Goal: Task Accomplishment & Management: Manage account settings

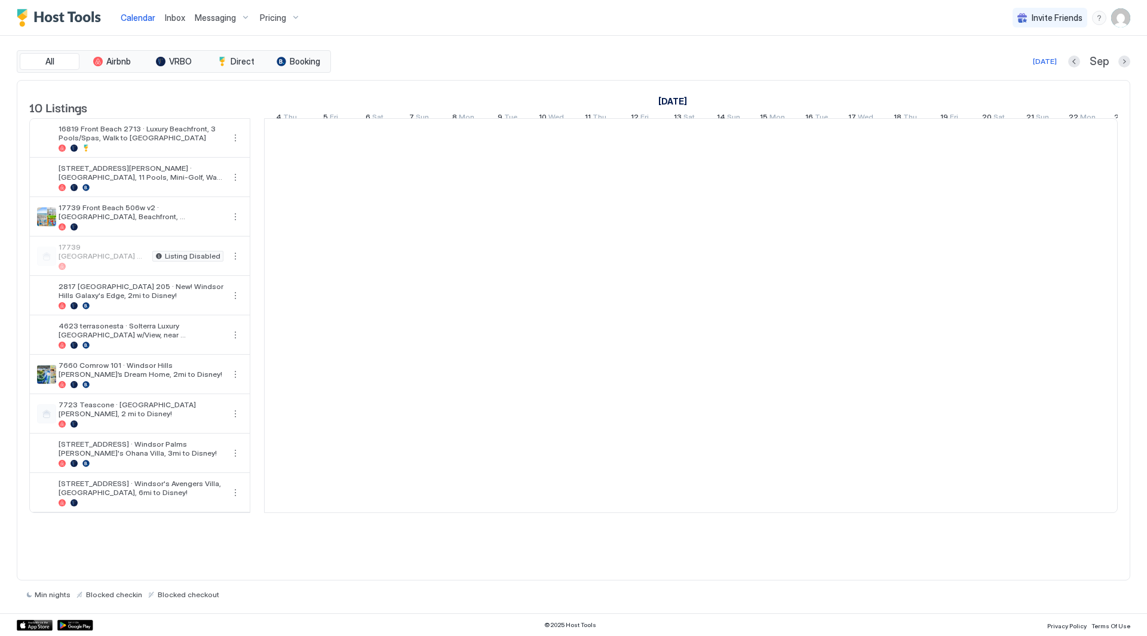
scroll to position [0, 663]
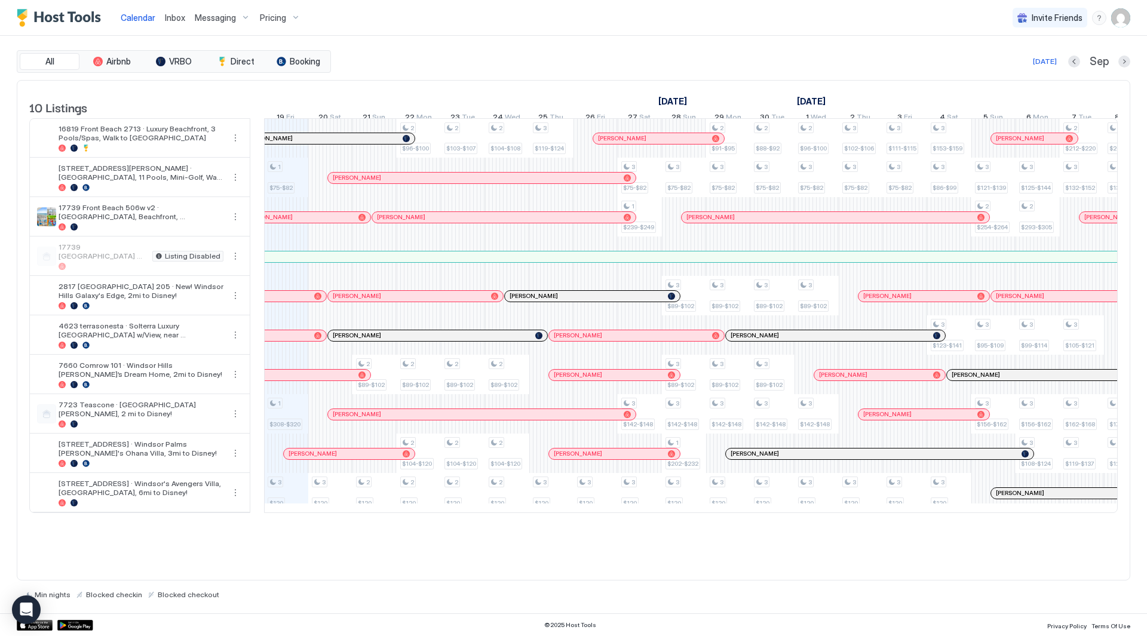
click at [171, 14] on span "Inbox" at bounding box center [175, 18] width 20 height 10
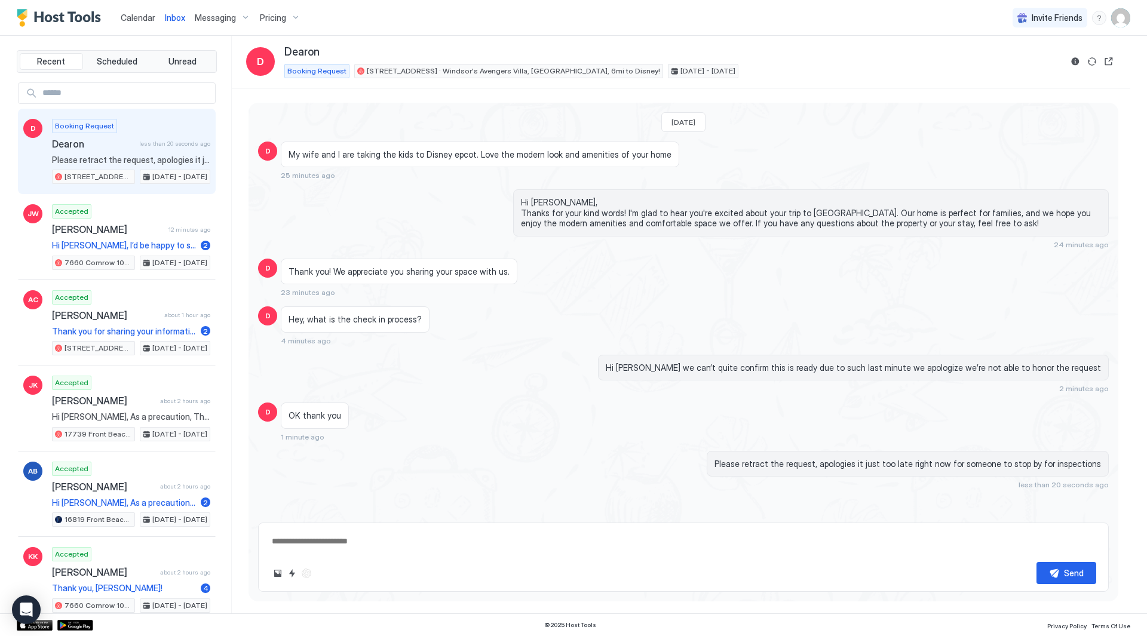
type textarea "*"
click at [283, 16] on span "Pricing" at bounding box center [273, 18] width 26 height 11
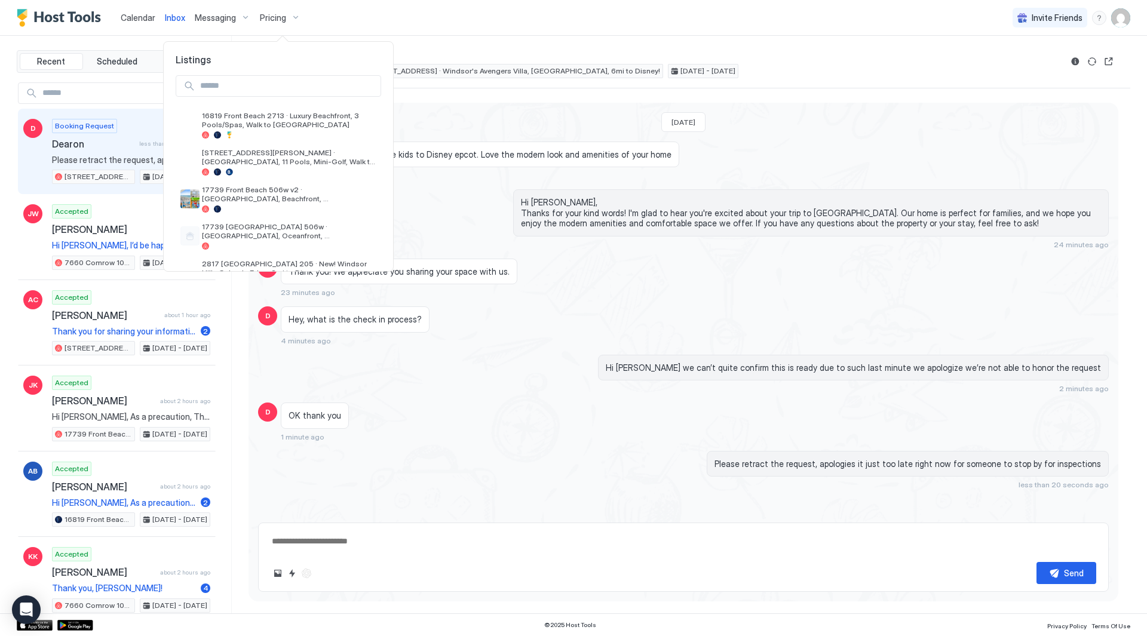
click at [635, 17] on div at bounding box center [573, 318] width 1147 height 636
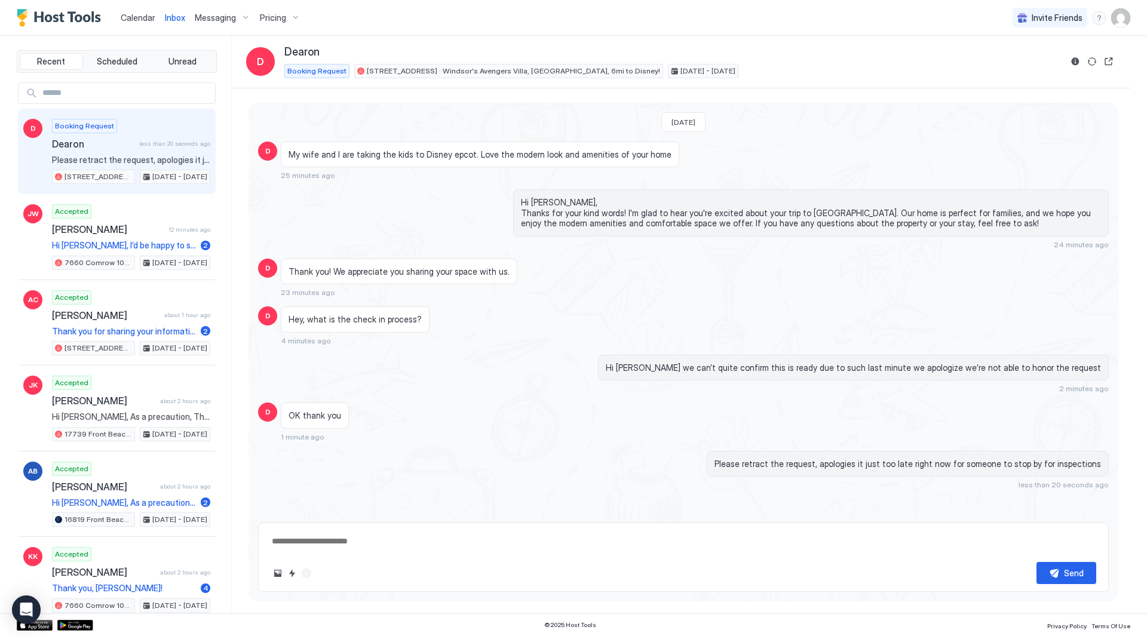
click at [1127, 21] on img "User profile" at bounding box center [1120, 17] width 19 height 19
click at [1081, 68] on div "Settings" at bounding box center [1054, 67] width 152 height 21
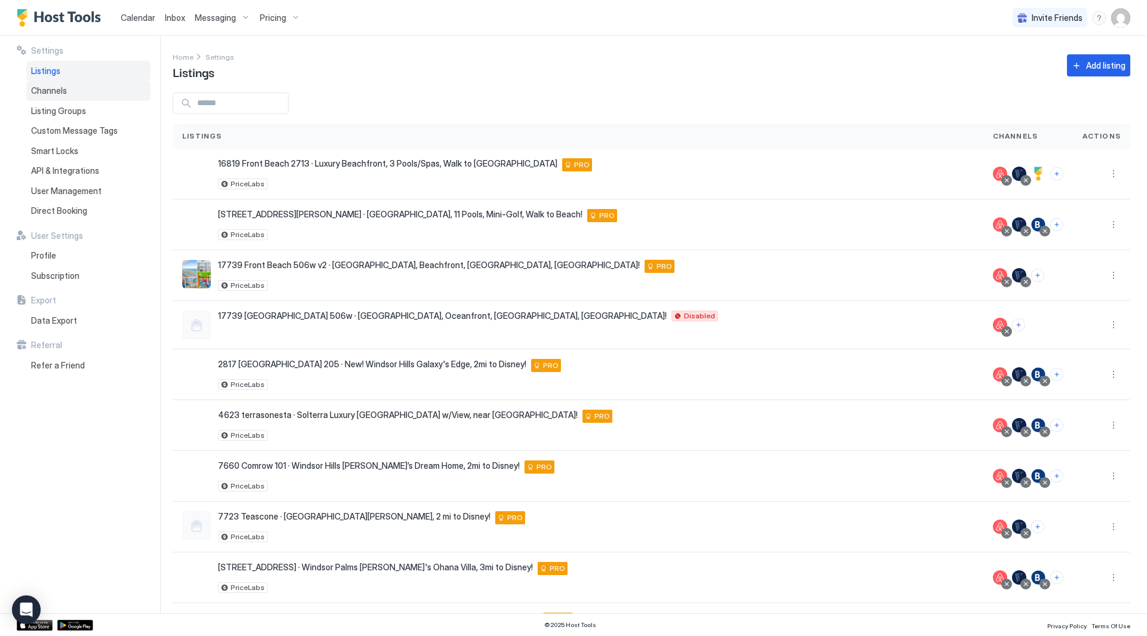
click at [48, 93] on span "Channels" at bounding box center [49, 90] width 36 height 11
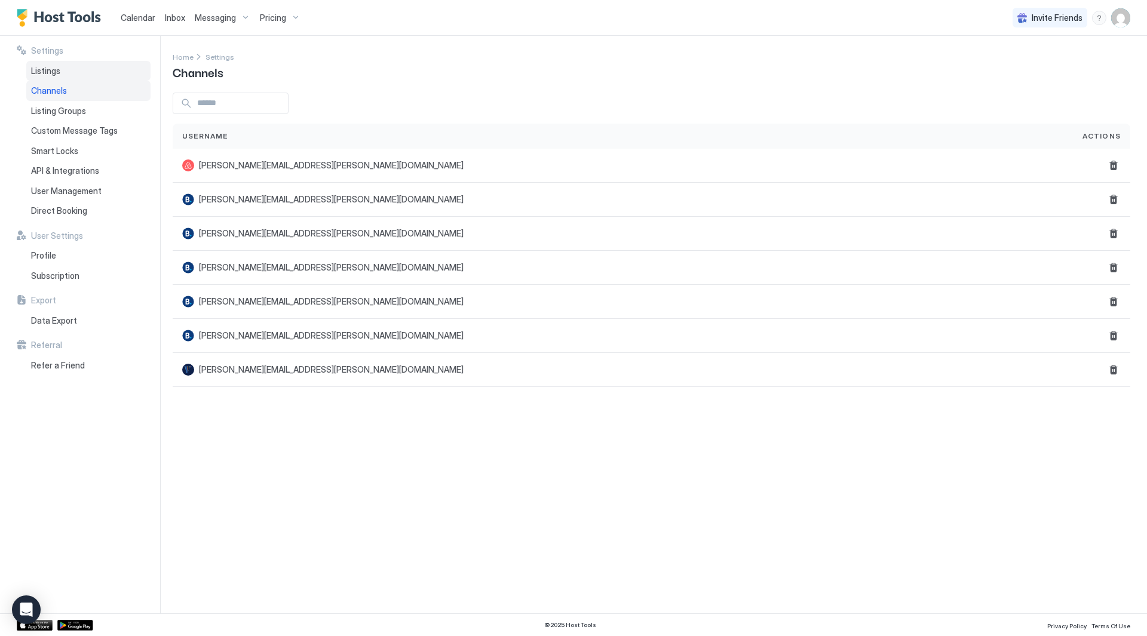
click at [53, 69] on span "Listings" at bounding box center [45, 71] width 29 height 11
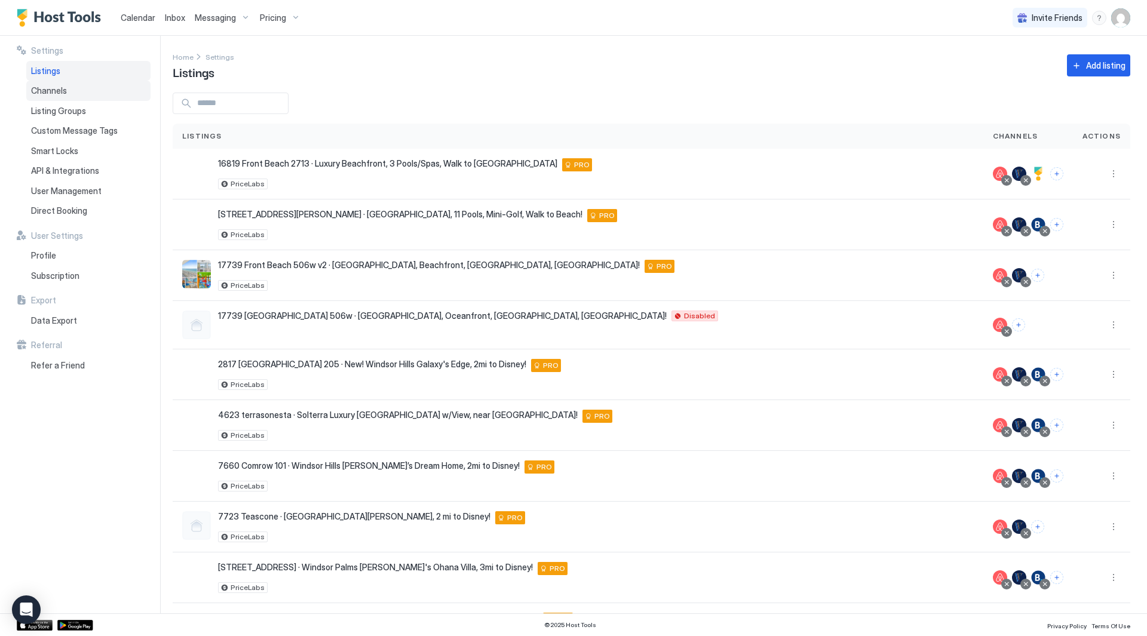
click at [69, 88] on div "Channels" at bounding box center [88, 91] width 124 height 20
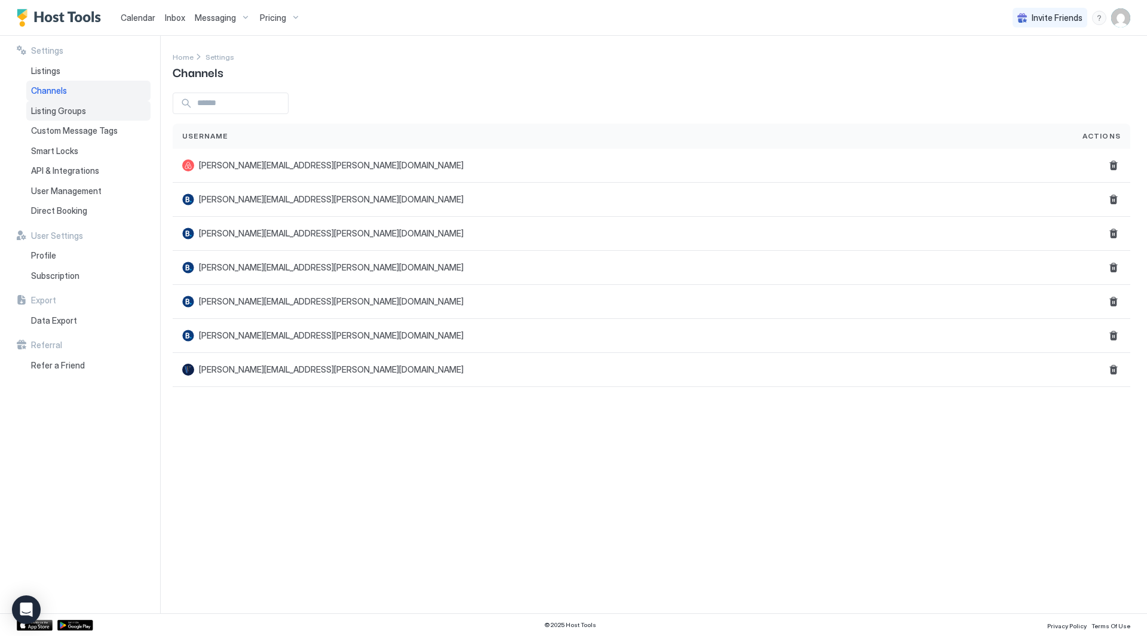
click at [68, 101] on div "Listing Groups" at bounding box center [88, 111] width 124 height 20
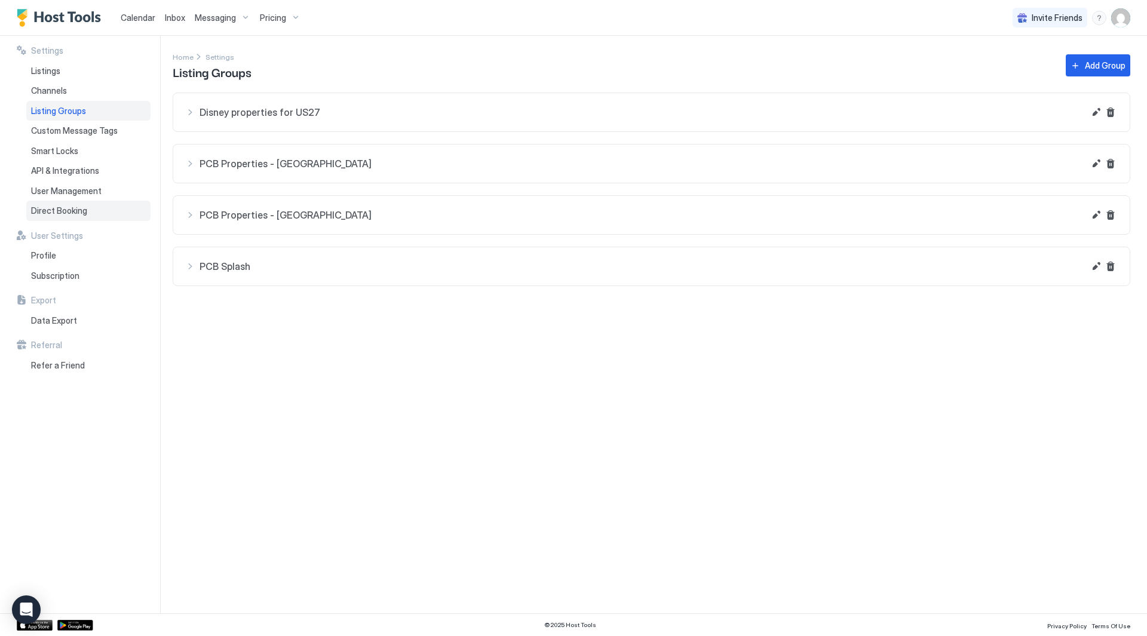
click at [82, 208] on span "Direct Booking" at bounding box center [59, 210] width 56 height 11
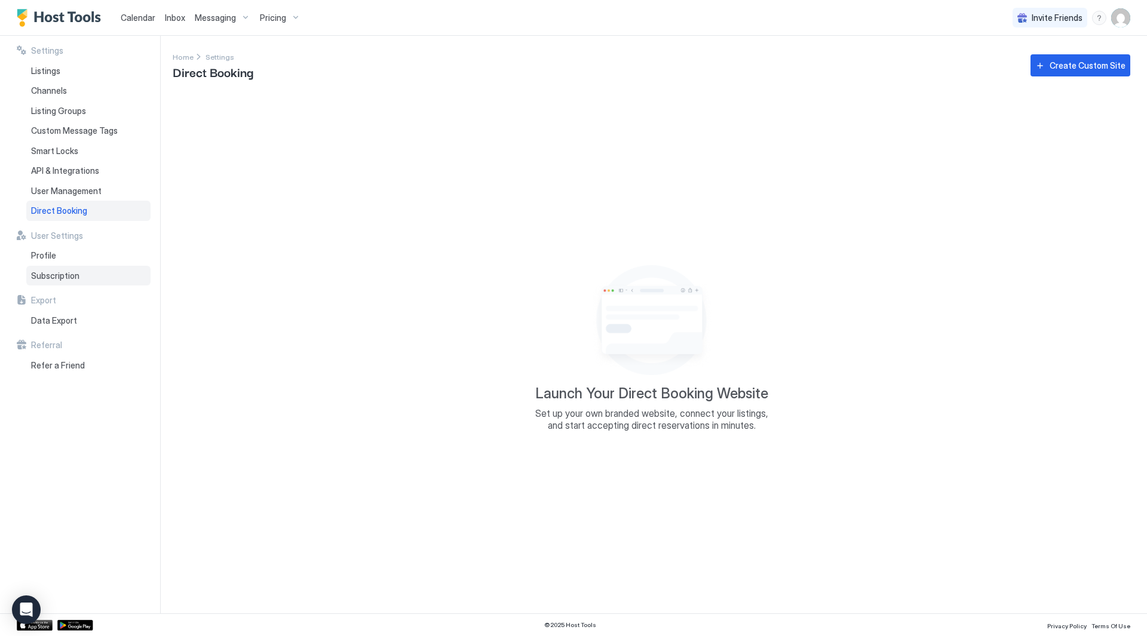
click at [78, 268] on div "Subscription" at bounding box center [88, 276] width 124 height 20
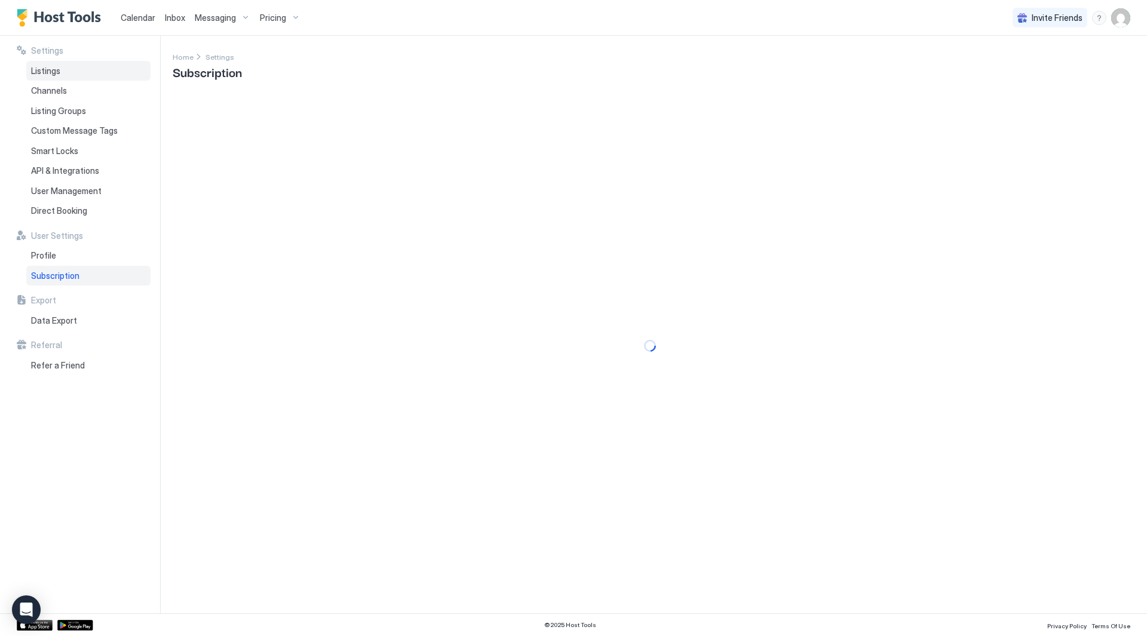
click at [80, 68] on div "Listings" at bounding box center [88, 71] width 124 height 20
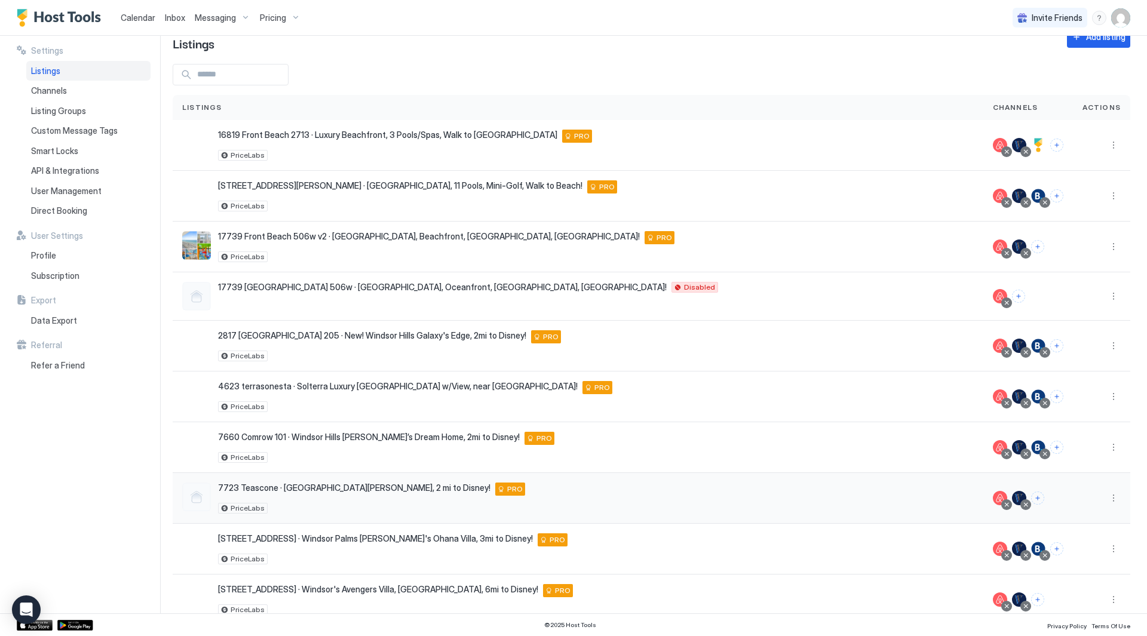
scroll to position [55, 0]
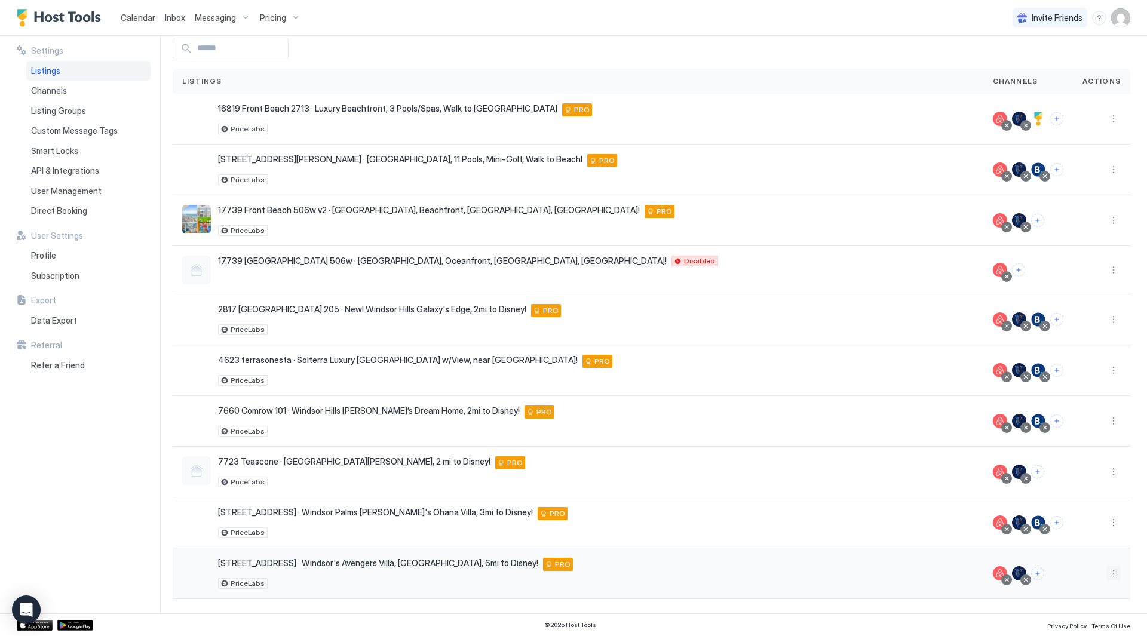
click at [1109, 573] on button "More options" at bounding box center [1113, 573] width 14 height 14
click at [1089, 494] on span "Listing Settings" at bounding box center [1076, 498] width 53 height 9
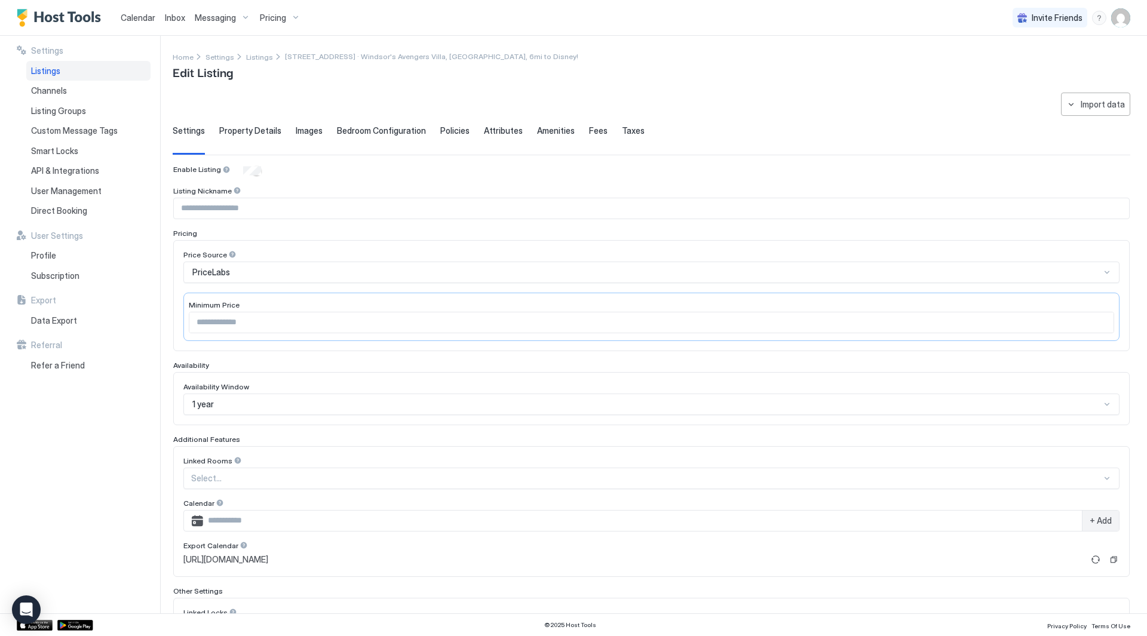
click at [248, 130] on span "Property Details" at bounding box center [250, 130] width 62 height 11
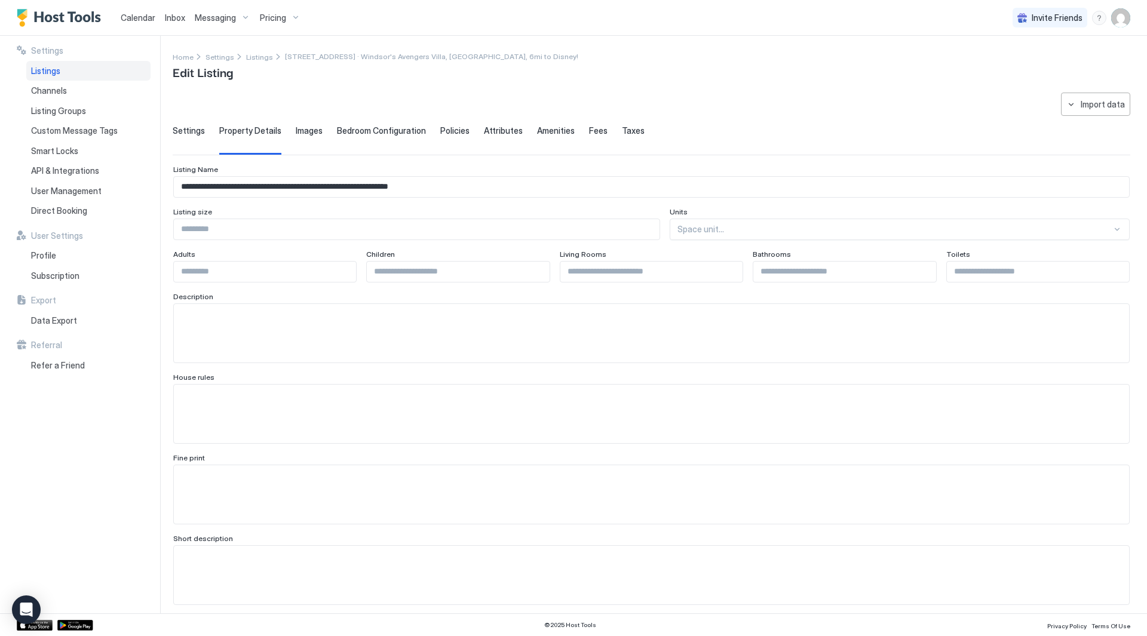
click at [301, 133] on span "Images" at bounding box center [309, 130] width 27 height 11
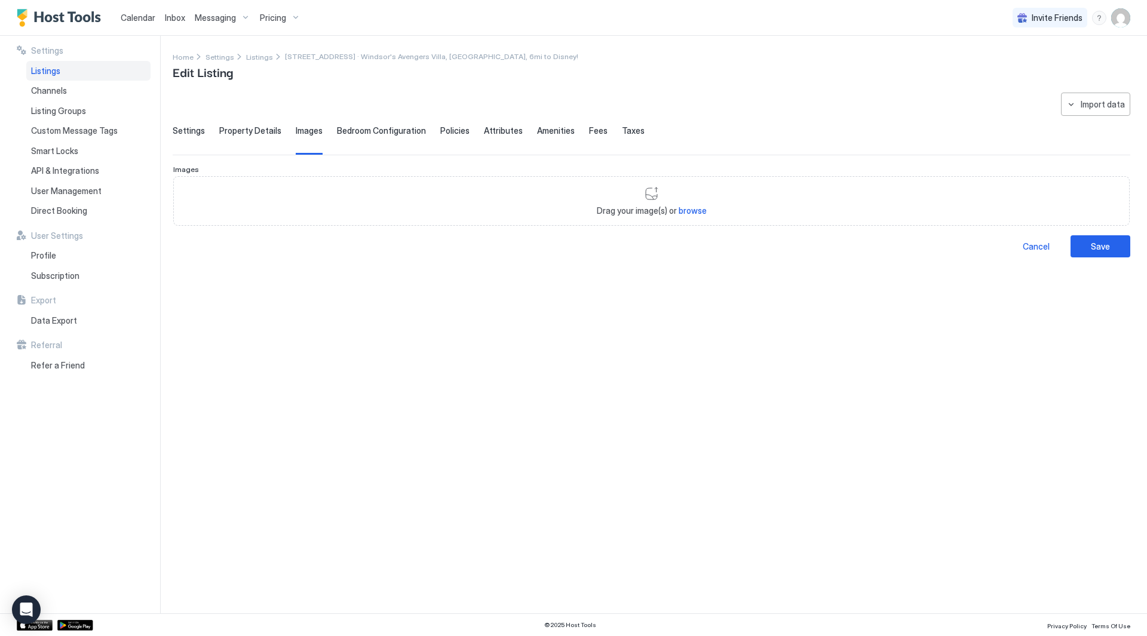
click at [366, 133] on span "Bedroom Configuration" at bounding box center [381, 130] width 89 height 11
click at [189, 131] on span "Settings" at bounding box center [189, 130] width 32 height 11
